Goal: Information Seeking & Learning: Find specific fact

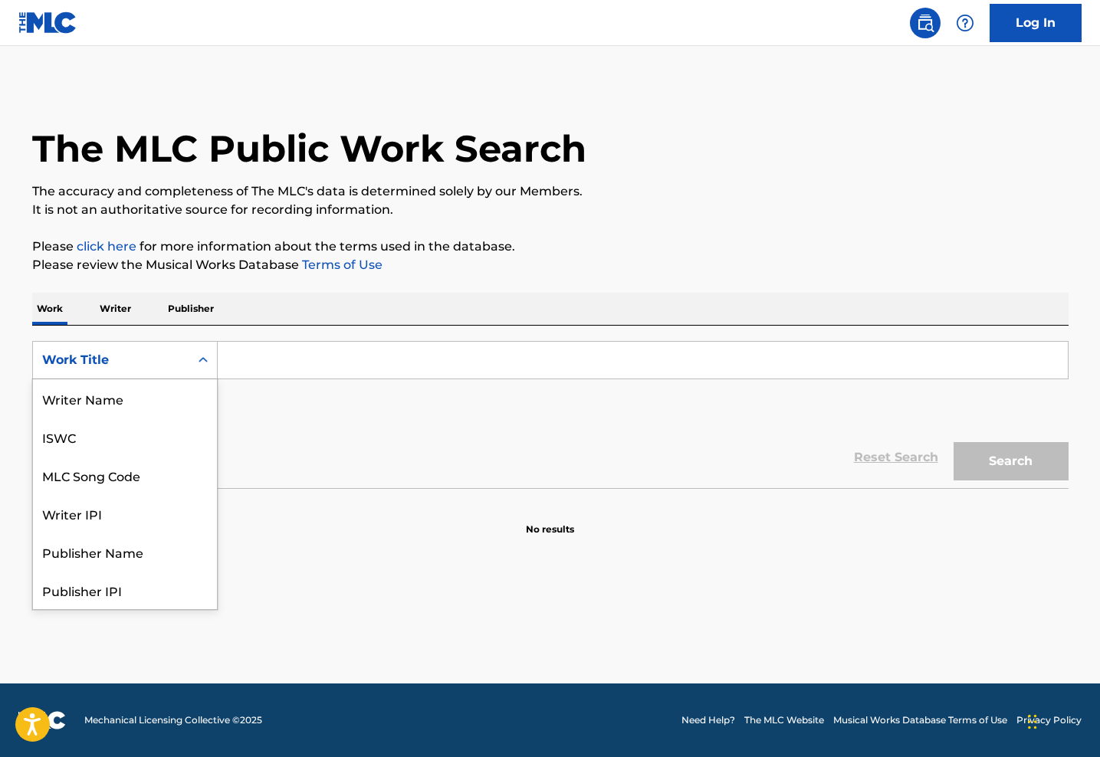
click at [191, 360] on div "Search Form" at bounding box center [203, 360] width 28 height 28
click at [263, 363] on input "Search Form" at bounding box center [643, 360] width 850 height 37
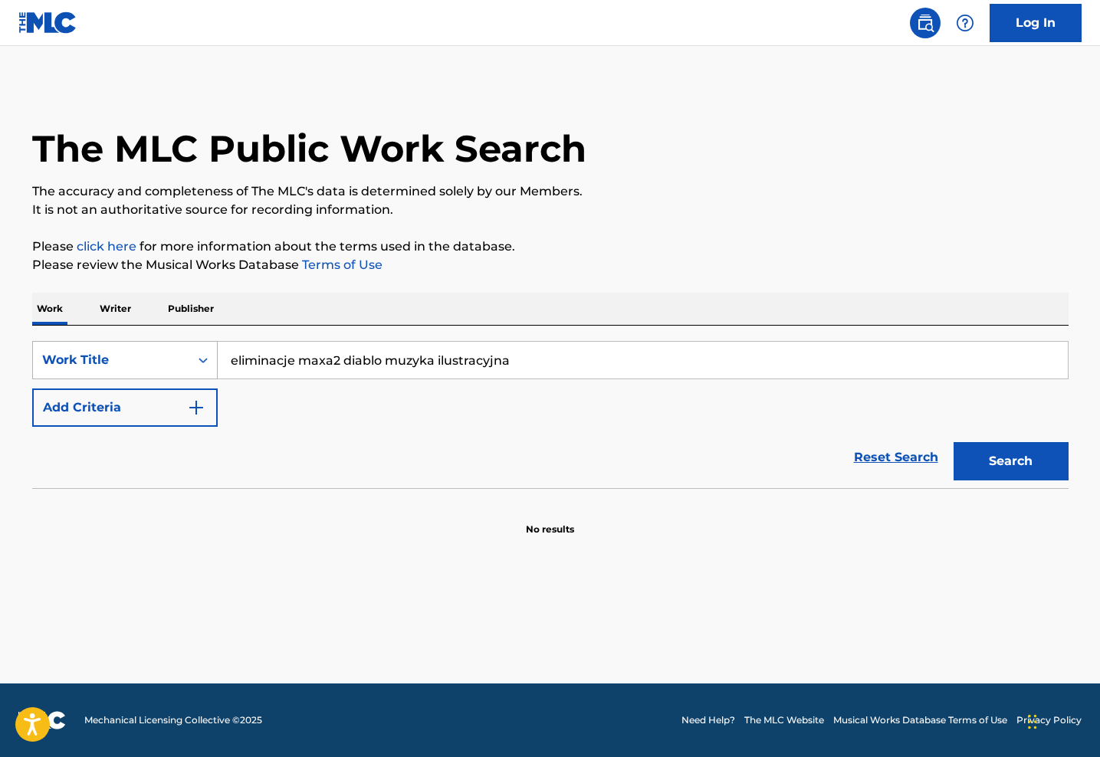
drag, startPoint x: 520, startPoint y: 360, endPoint x: 105, endPoint y: 366, distance: 414.8
click at [105, 366] on div "SearchWithCriteriad256a1e5-e986-4b89-a3b9-d025621902c6 Work Title eliminacje ma…" at bounding box center [550, 360] width 1036 height 38
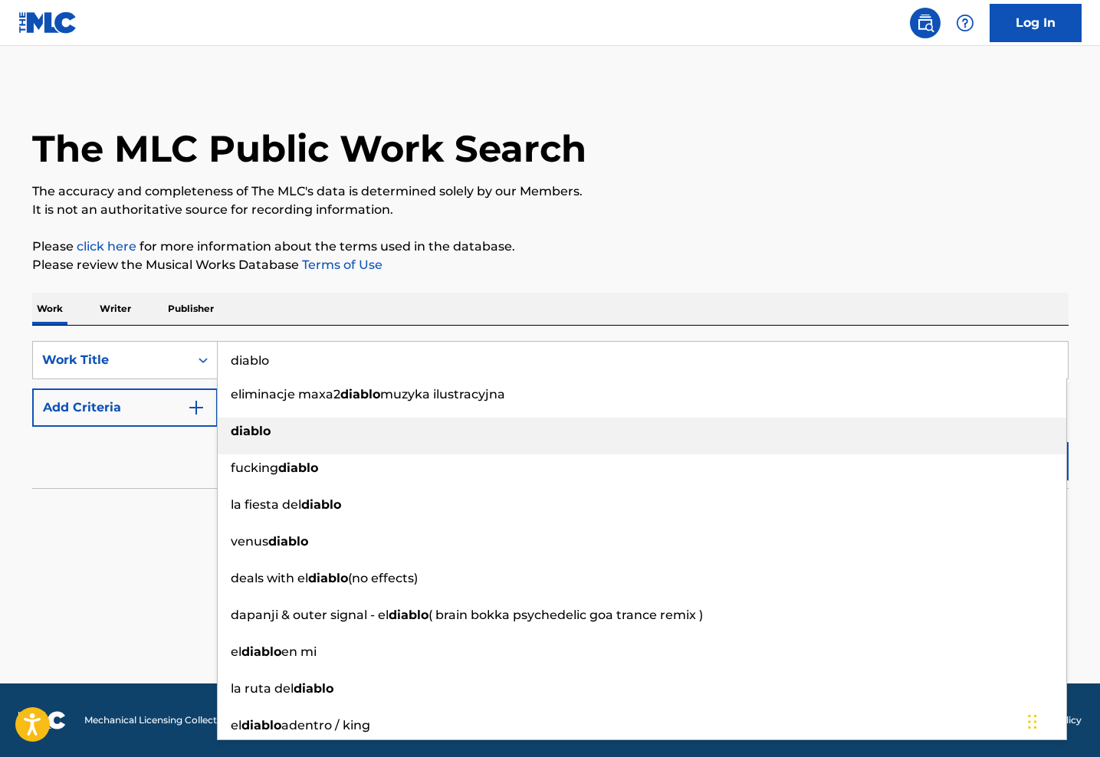
type input "diablo"
click at [290, 422] on div "diablo" at bounding box center [642, 432] width 849 height 28
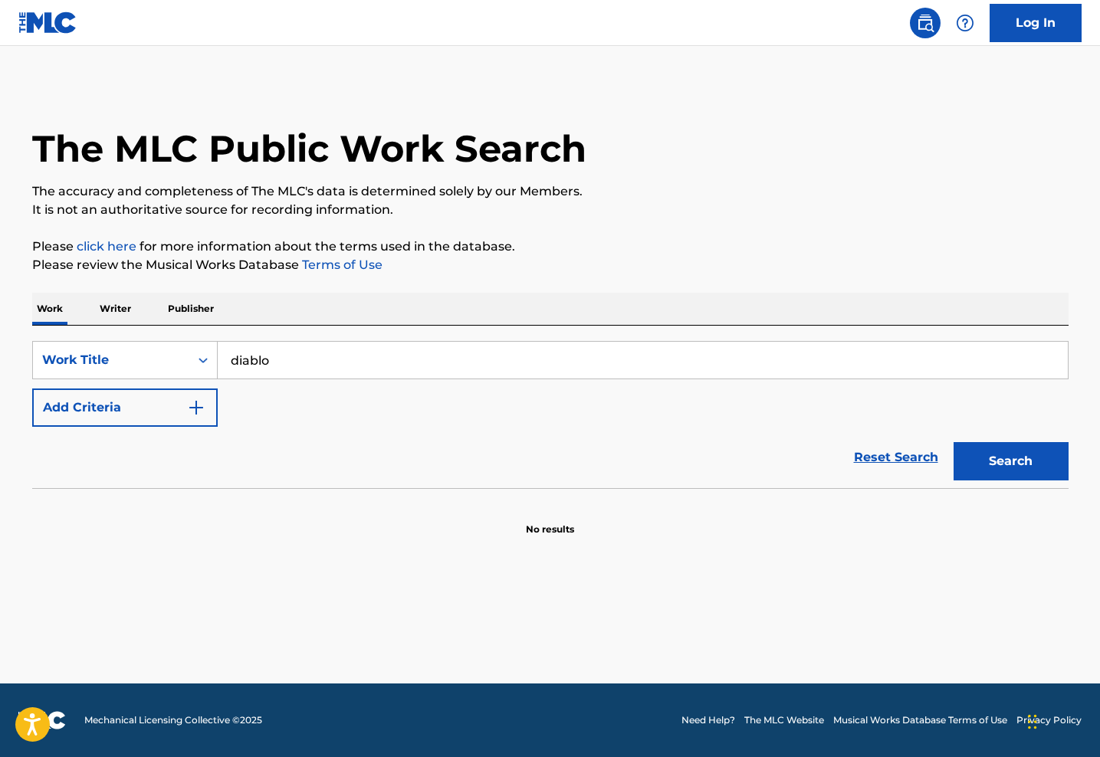
click at [1007, 458] on button "Search" at bounding box center [1011, 461] width 115 height 38
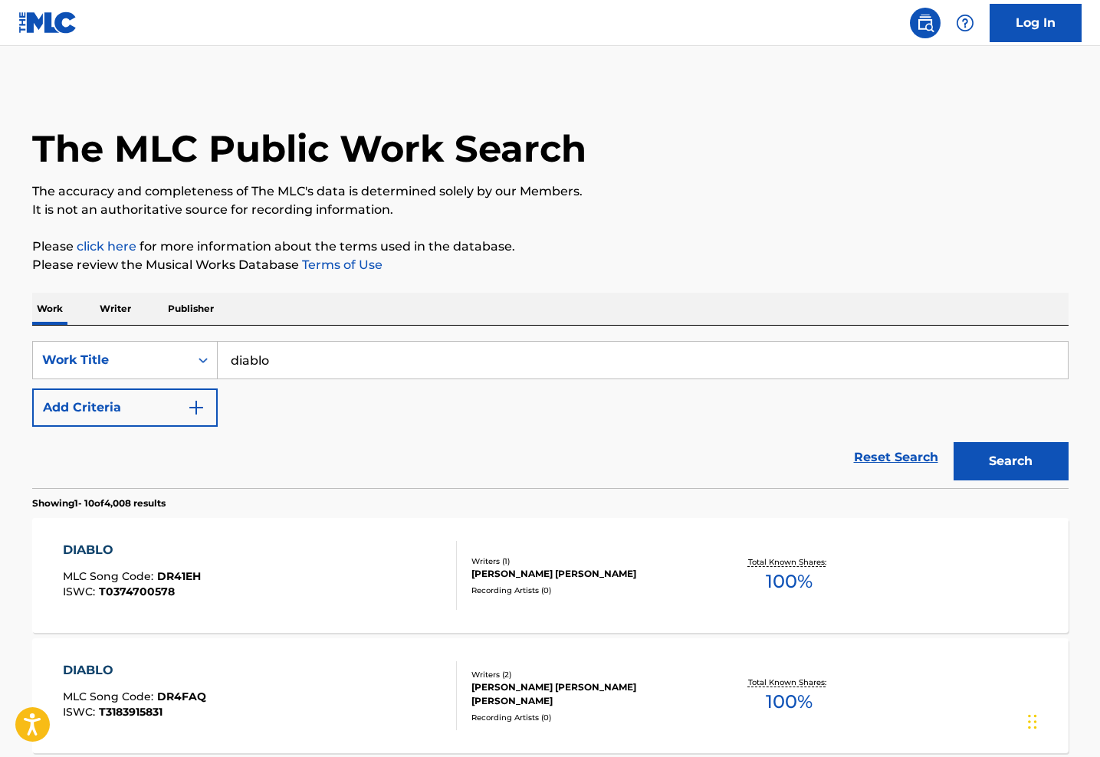
scroll to position [0, 0]
click at [202, 409] on img "Search Form" at bounding box center [196, 408] width 18 height 18
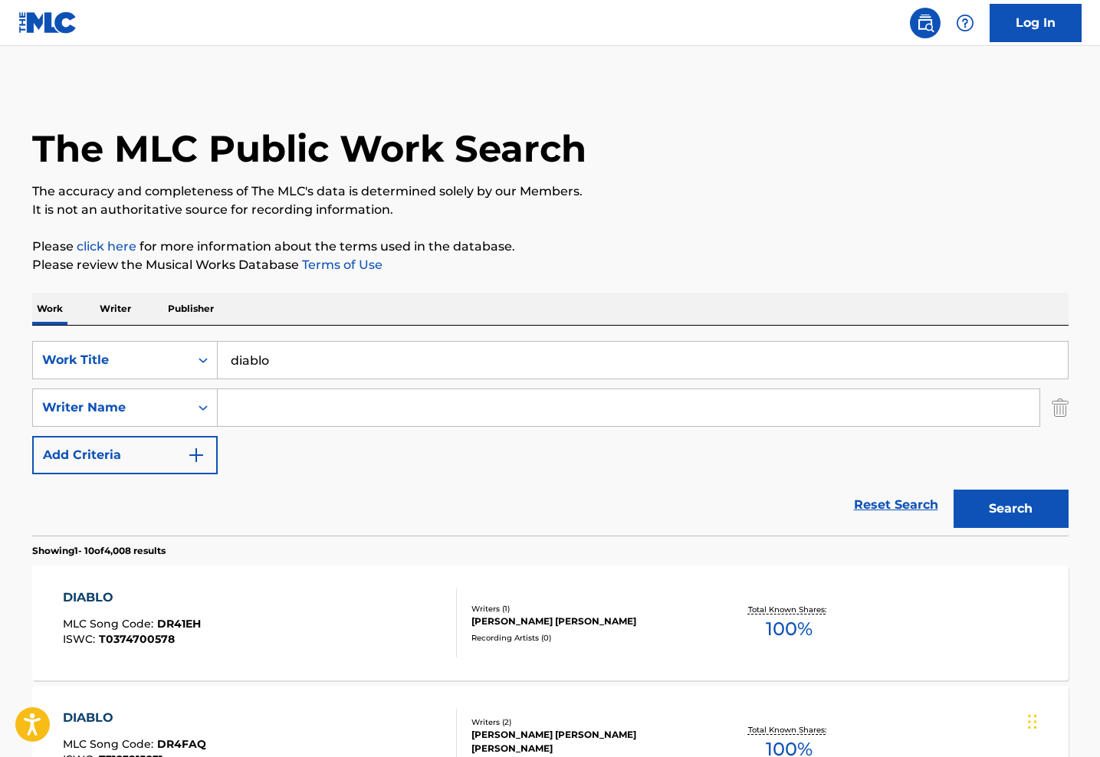
click at [283, 418] on input "Search Form" at bounding box center [629, 407] width 822 height 37
type input "[PERSON_NAME]"
click at [1010, 509] on button "Search" at bounding box center [1011, 509] width 115 height 38
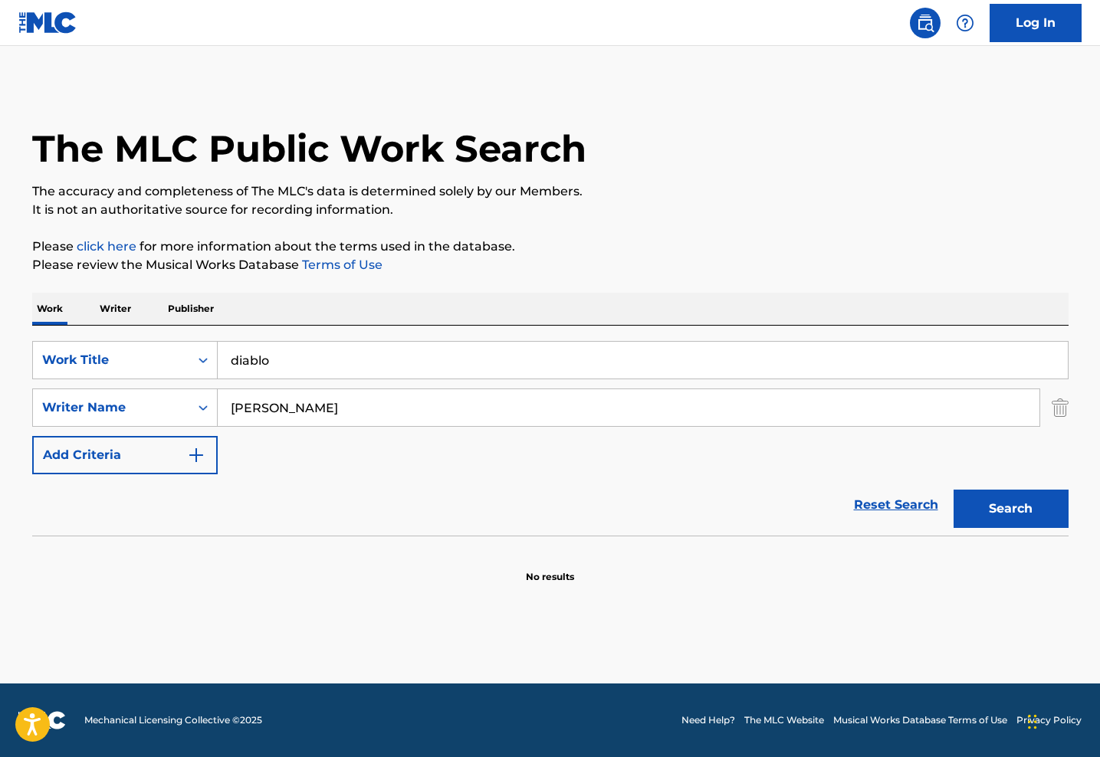
click at [1057, 413] on img "Search Form" at bounding box center [1060, 408] width 17 height 38
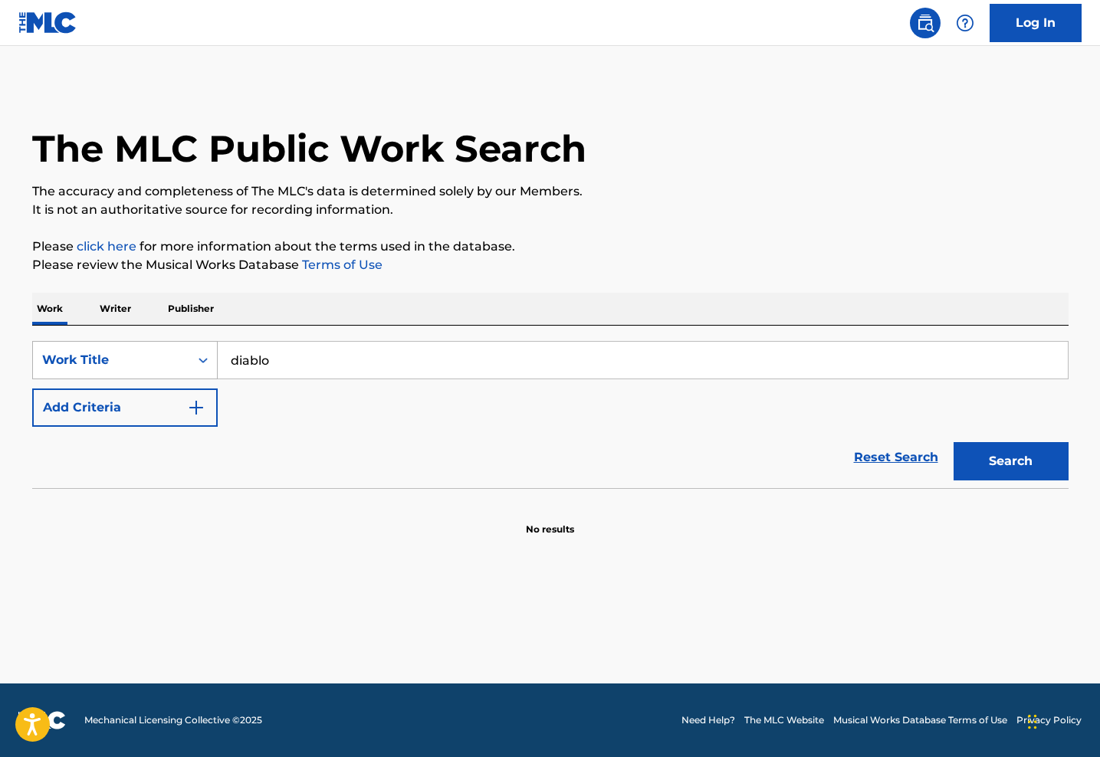
click at [192, 366] on div "Search Form" at bounding box center [203, 360] width 28 height 28
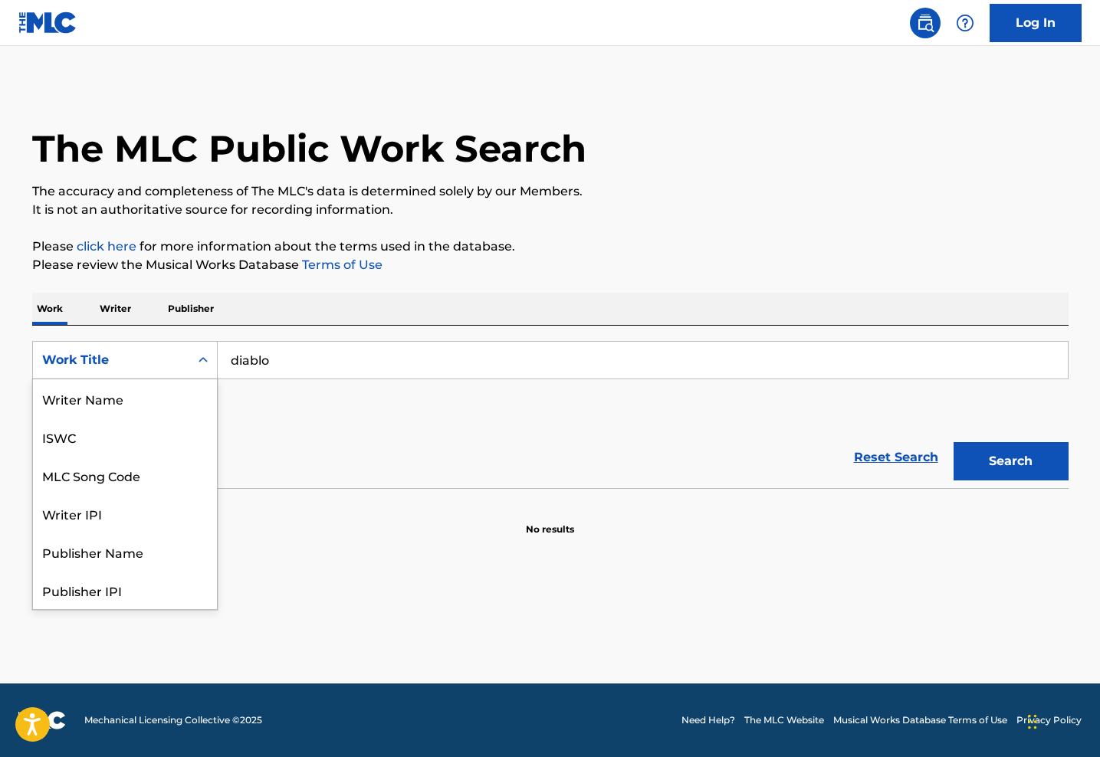
scroll to position [77, 0]
click at [141, 434] on div "Writer IPI" at bounding box center [125, 437] width 184 height 38
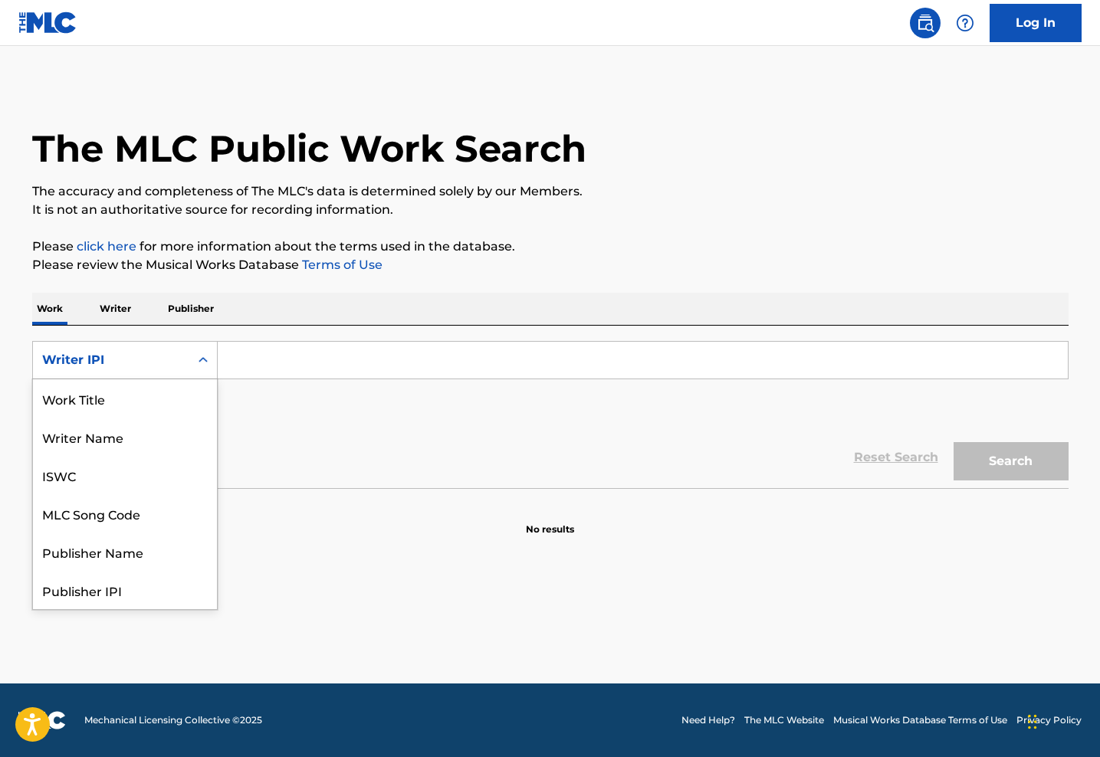
click at [158, 366] on div "Writer IPI" at bounding box center [111, 360] width 138 height 18
click at [140, 481] on div "Publisher Name" at bounding box center [125, 475] width 184 height 38
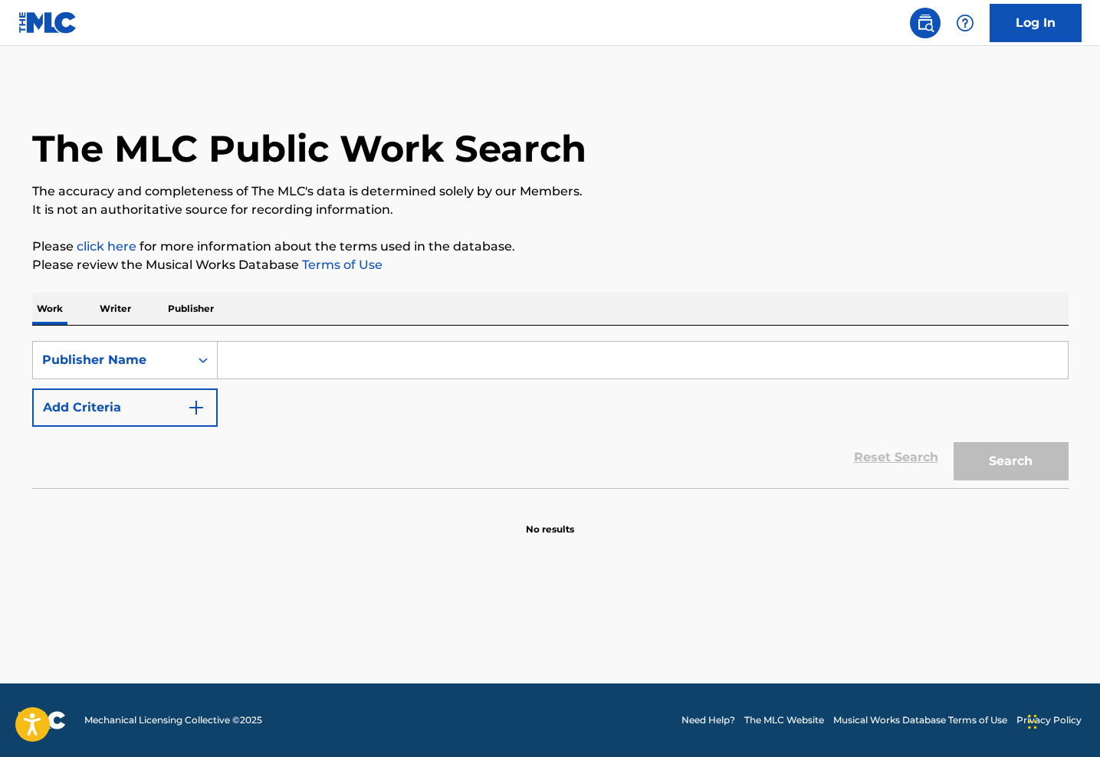
click at [108, 312] on p "Writer" at bounding box center [115, 309] width 41 height 32
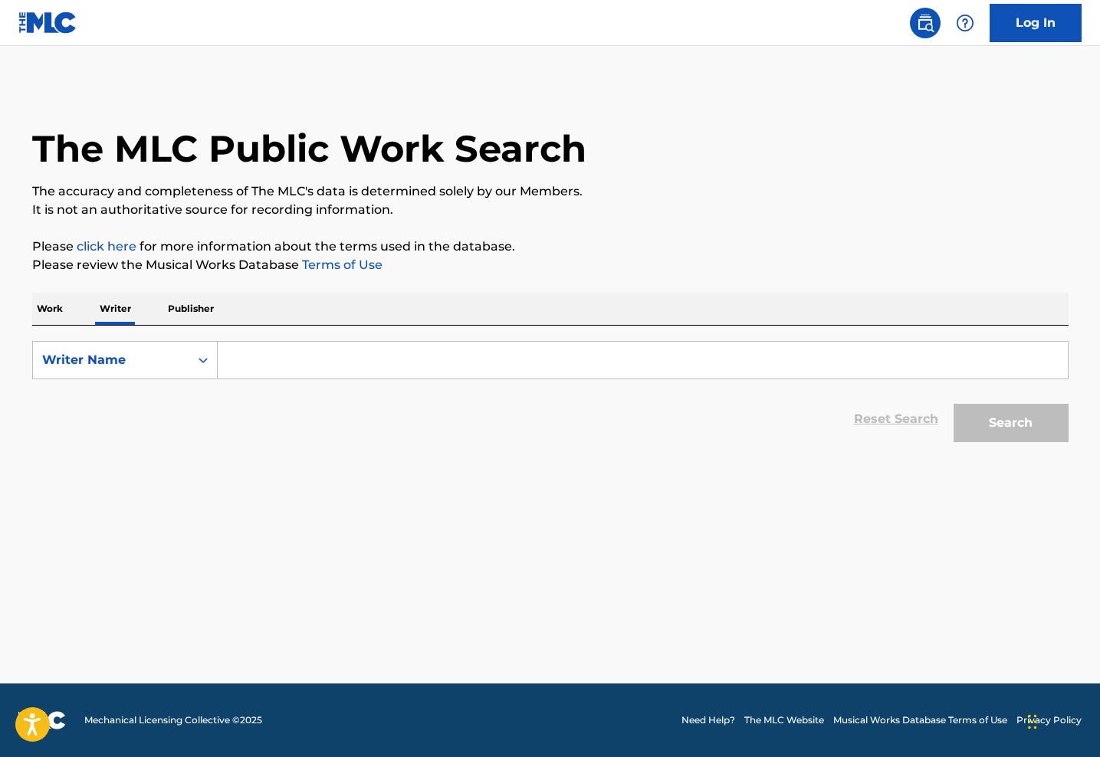
click at [293, 356] on input "Search Form" at bounding box center [643, 360] width 850 height 37
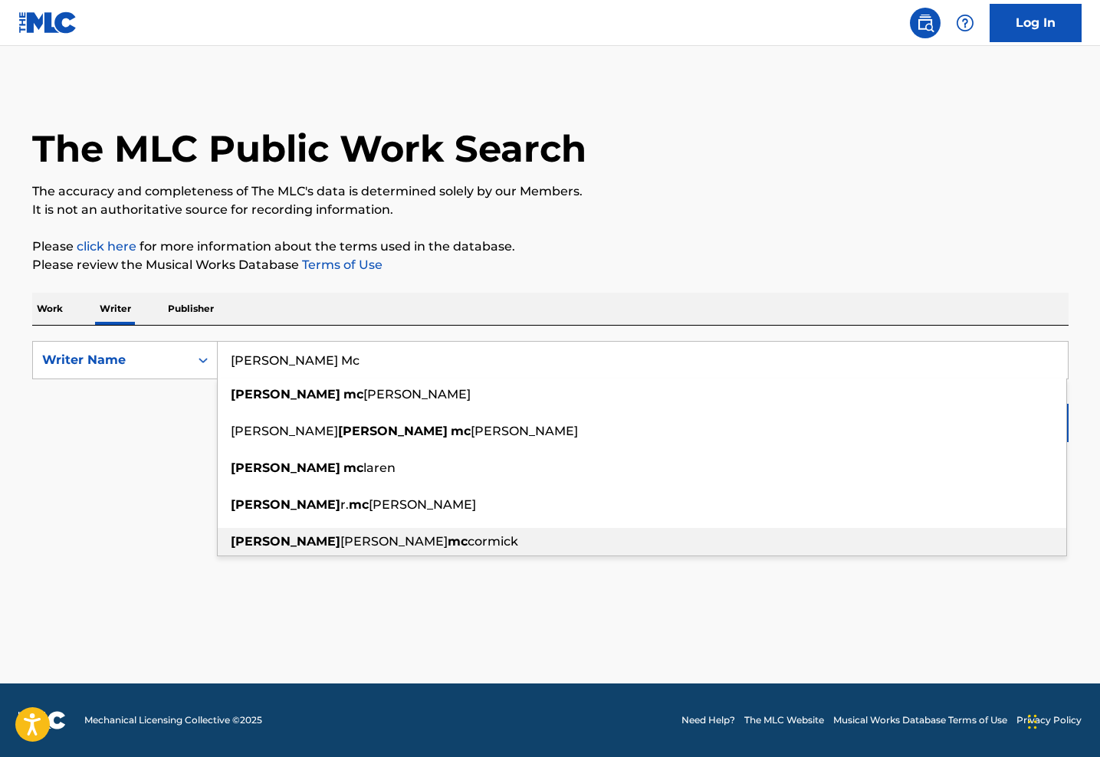
click at [340, 540] on span "[PERSON_NAME]" at bounding box center [393, 541] width 107 height 15
type input "[PERSON_NAME] [PERSON_NAME]"
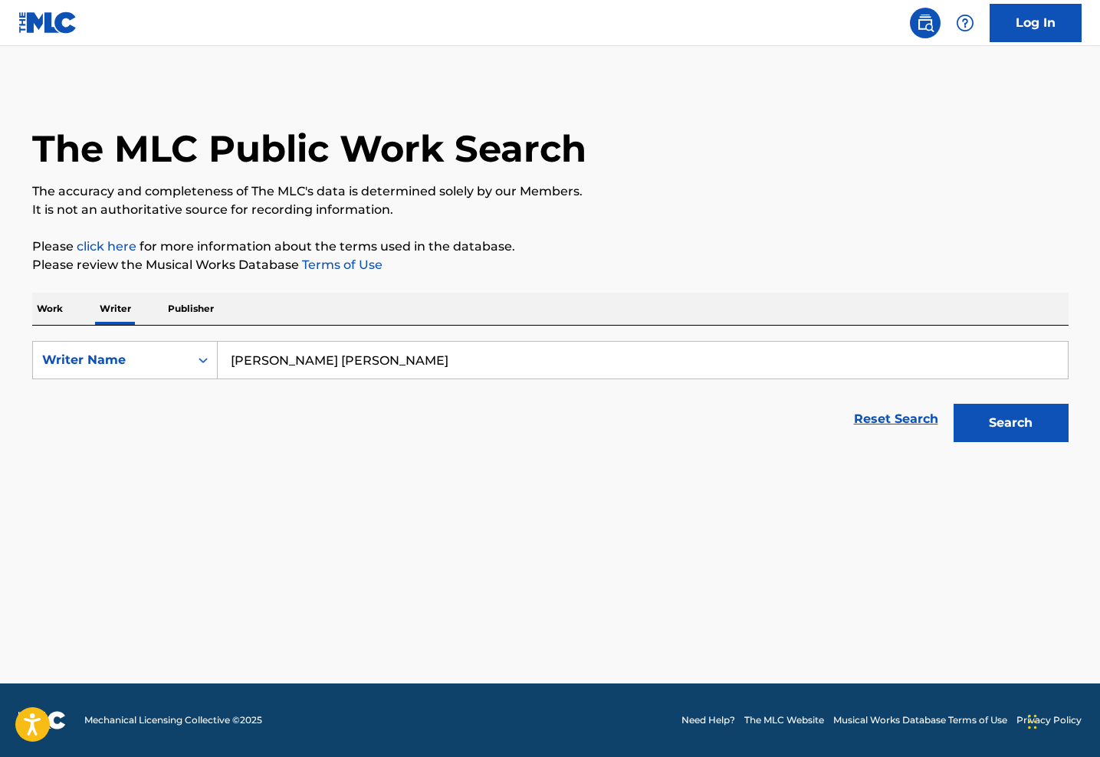
click at [1006, 437] on button "Search" at bounding box center [1011, 423] width 115 height 38
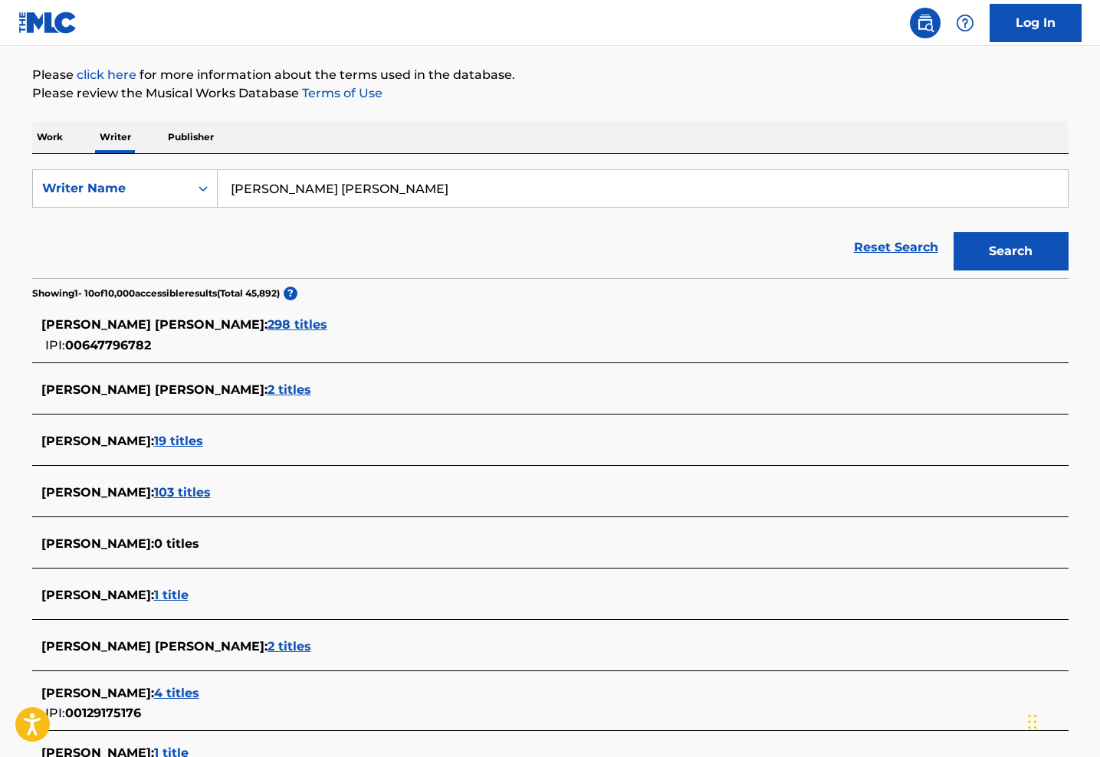
scroll to position [174, 0]
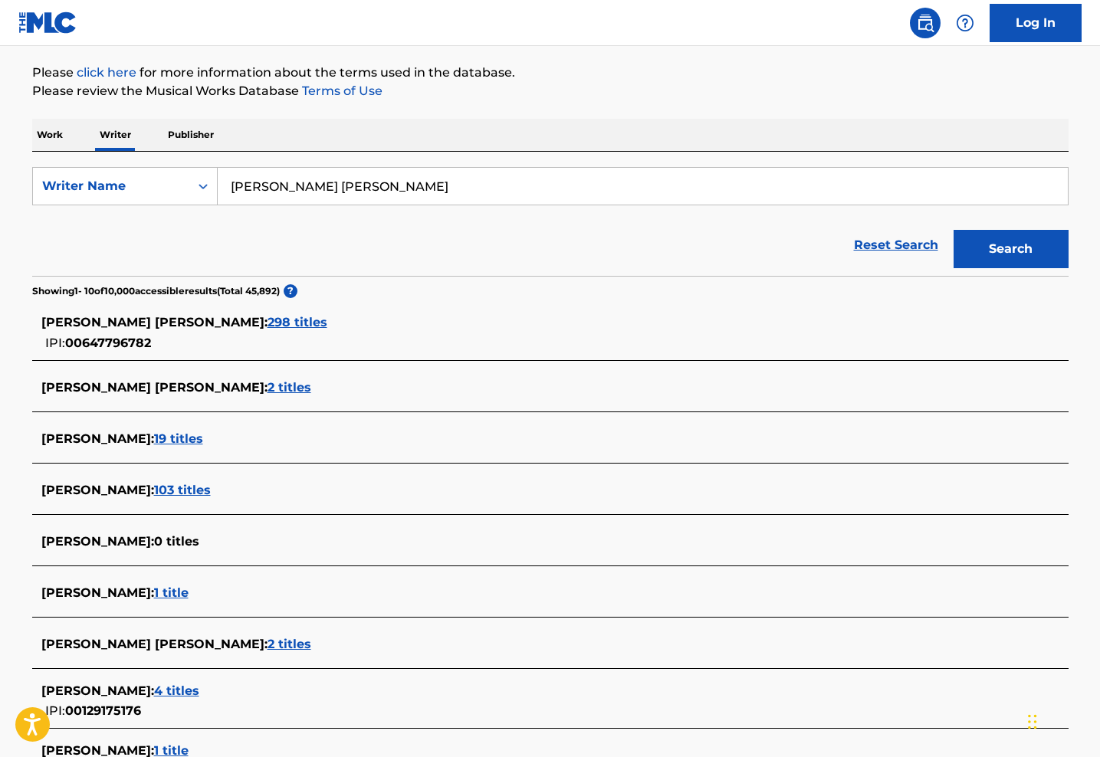
click at [301, 321] on span "298 titles" at bounding box center [298, 322] width 60 height 15
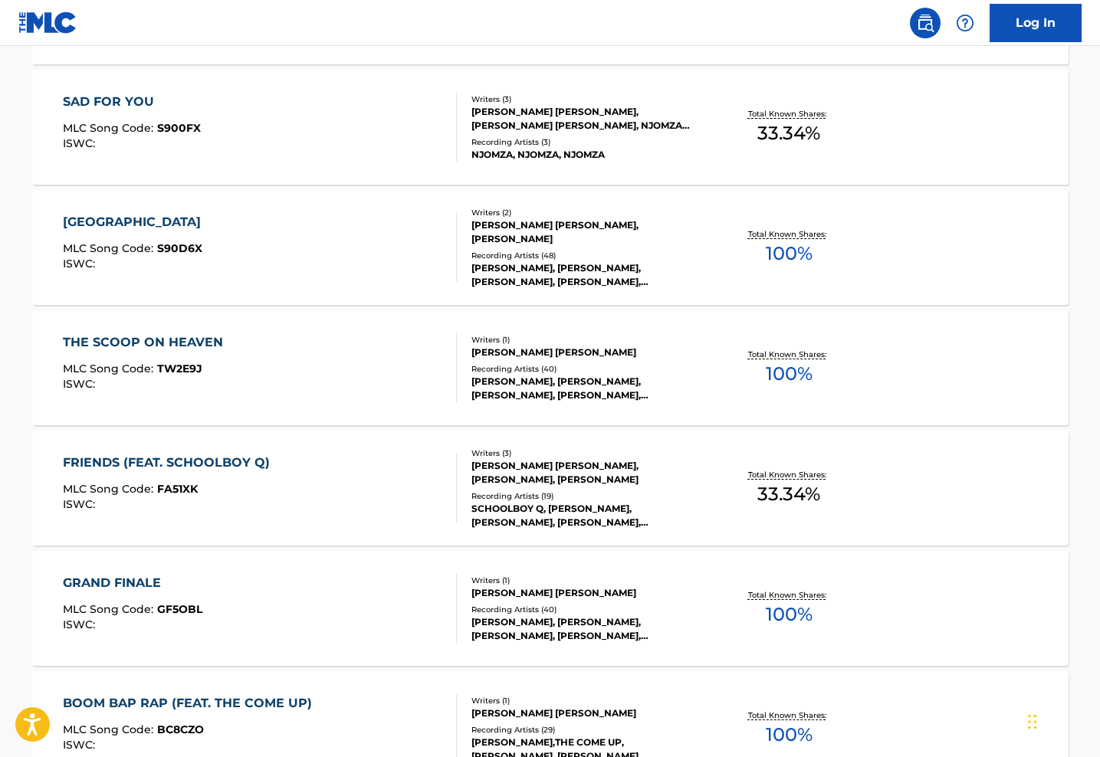
scroll to position [811, 0]
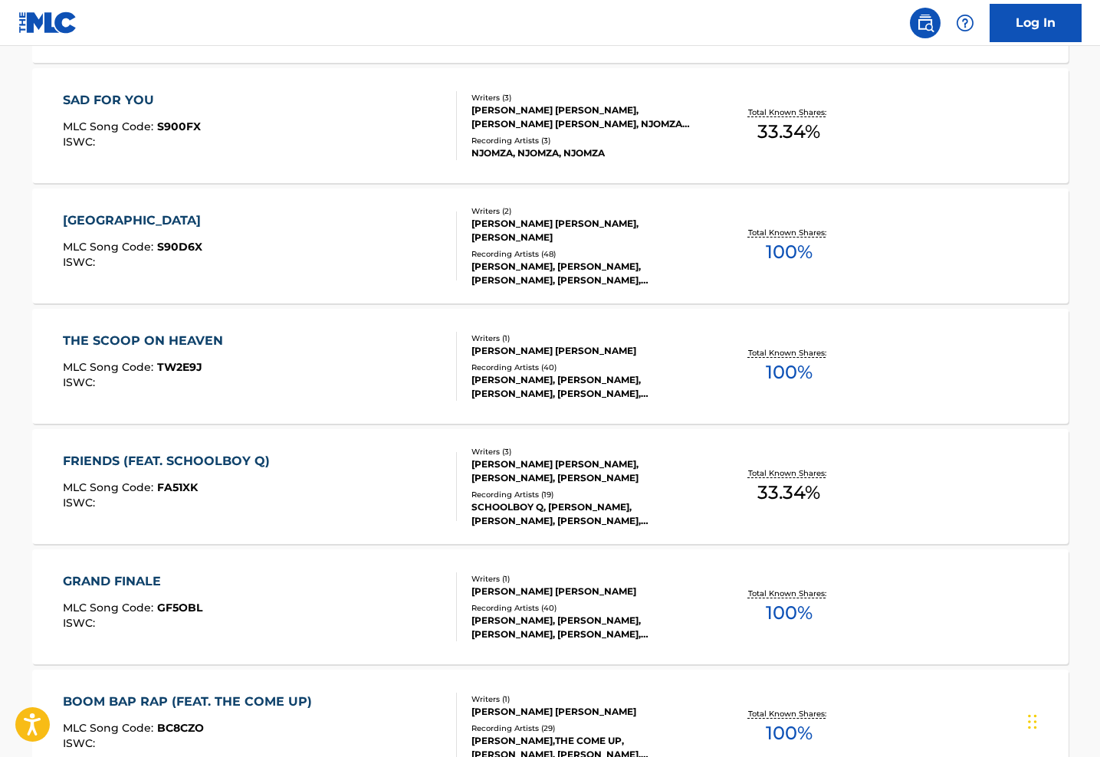
click at [196, 349] on div "THE SCOOP ON HEAVEN" at bounding box center [147, 341] width 168 height 18
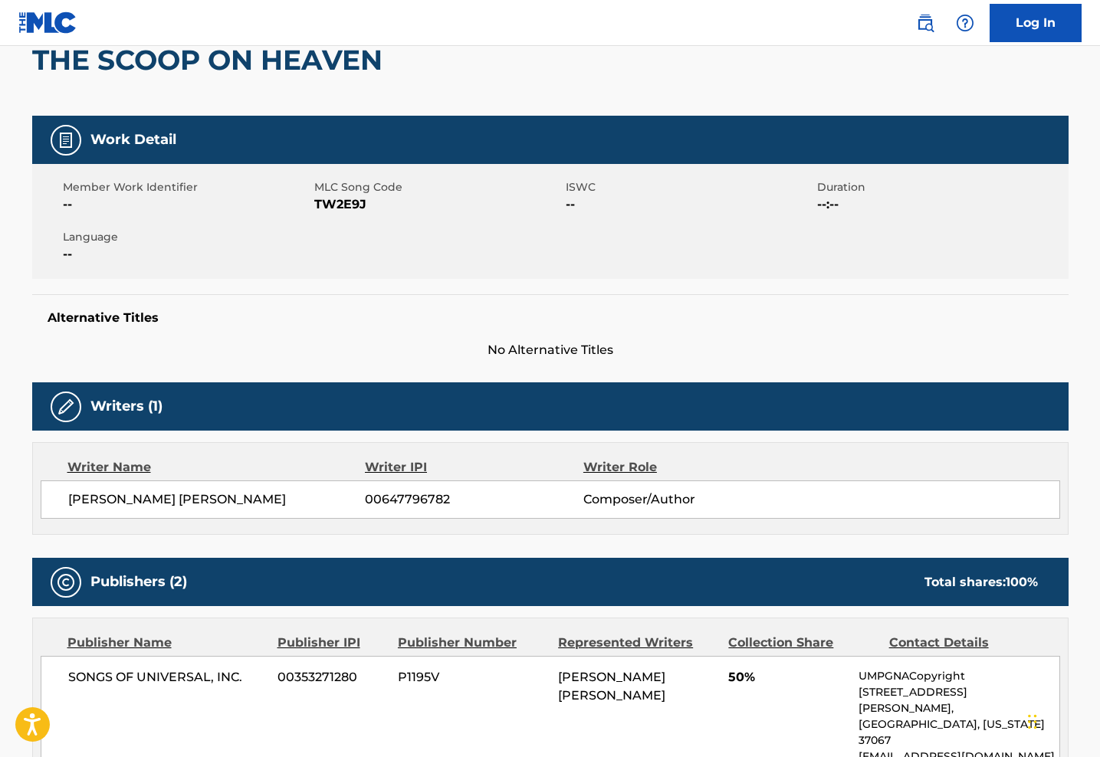
scroll to position [146, 0]
